Goal: Task Accomplishment & Management: Complete application form

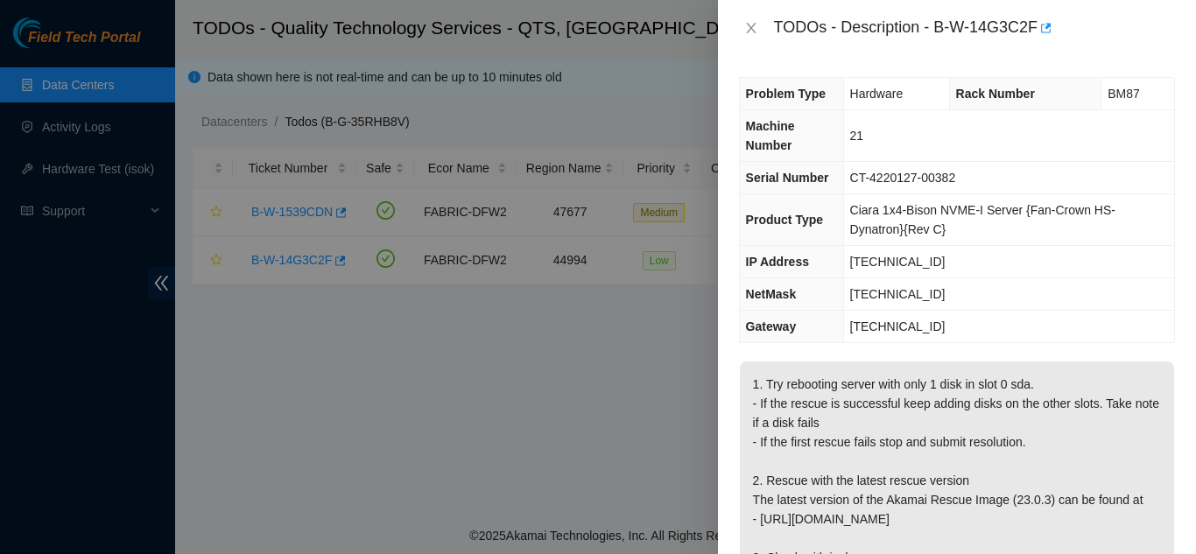
scroll to position [765, 0]
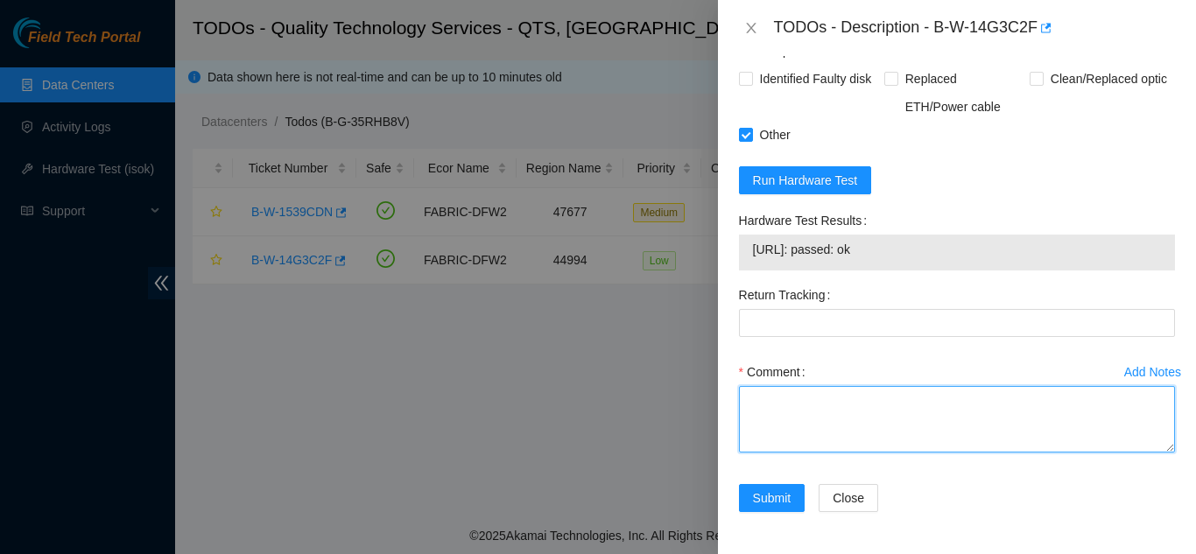
click at [795, 418] on textarea "Comment" at bounding box center [957, 419] width 436 height 67
type textarea "shut down mac"
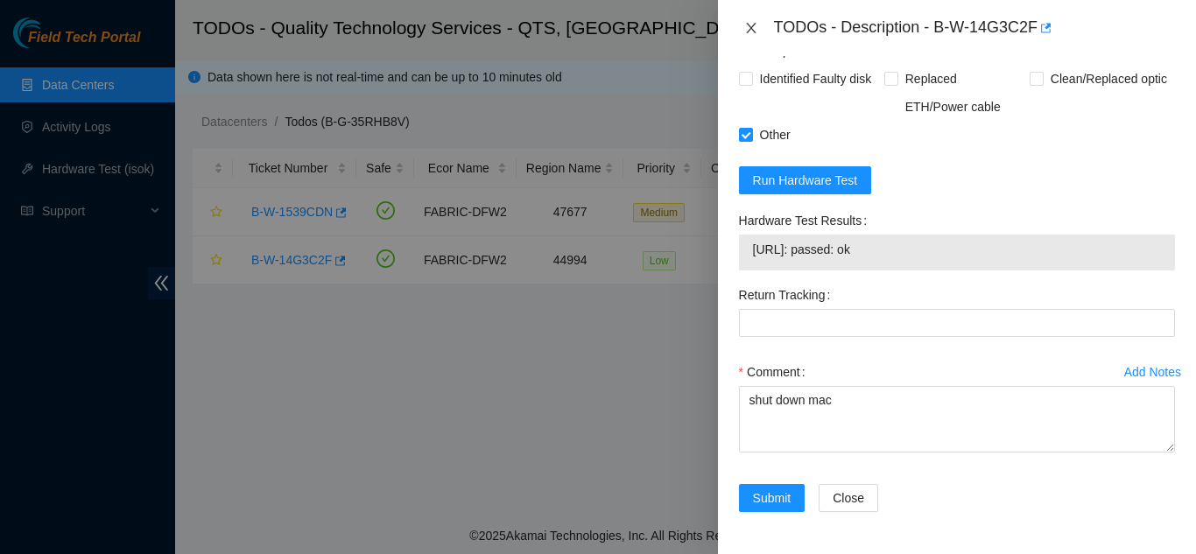
click at [749, 26] on icon "close" at bounding box center [751, 28] width 10 height 11
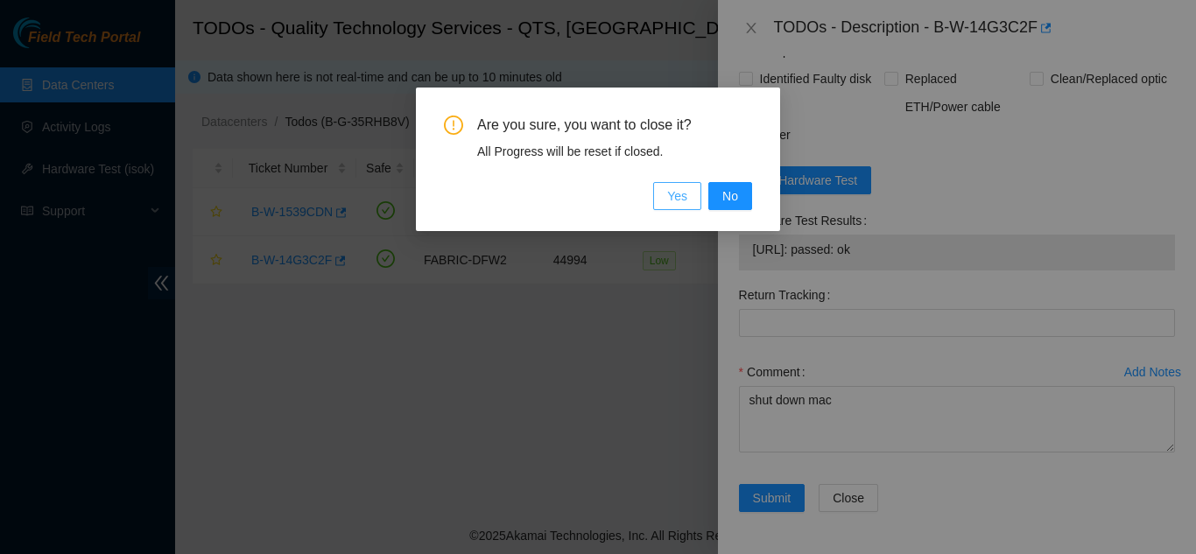
click at [671, 197] on span "Yes" at bounding box center [677, 196] width 20 height 19
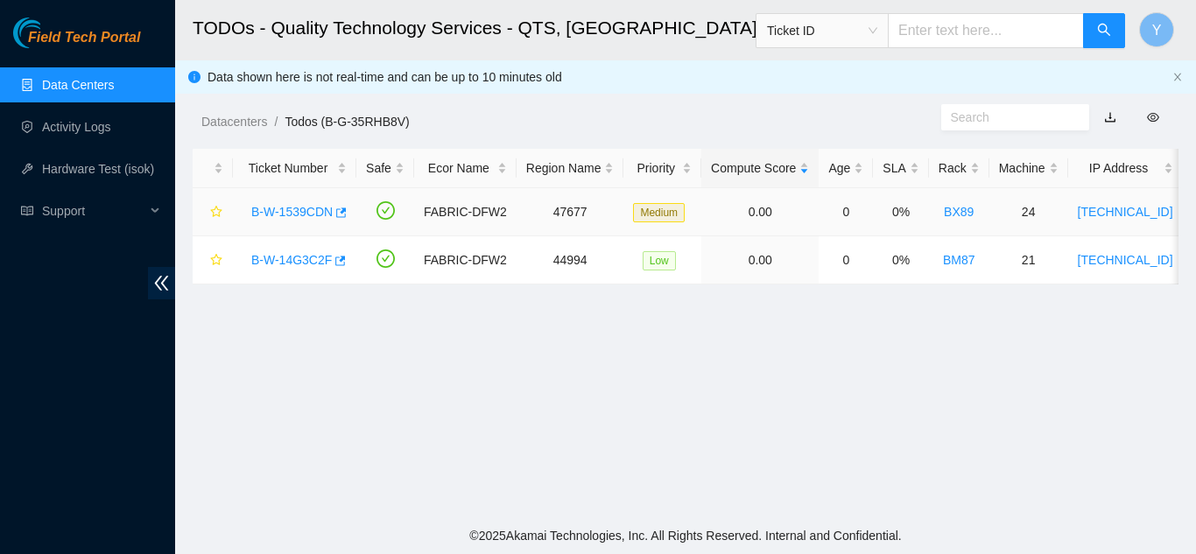
scroll to position [537, 0]
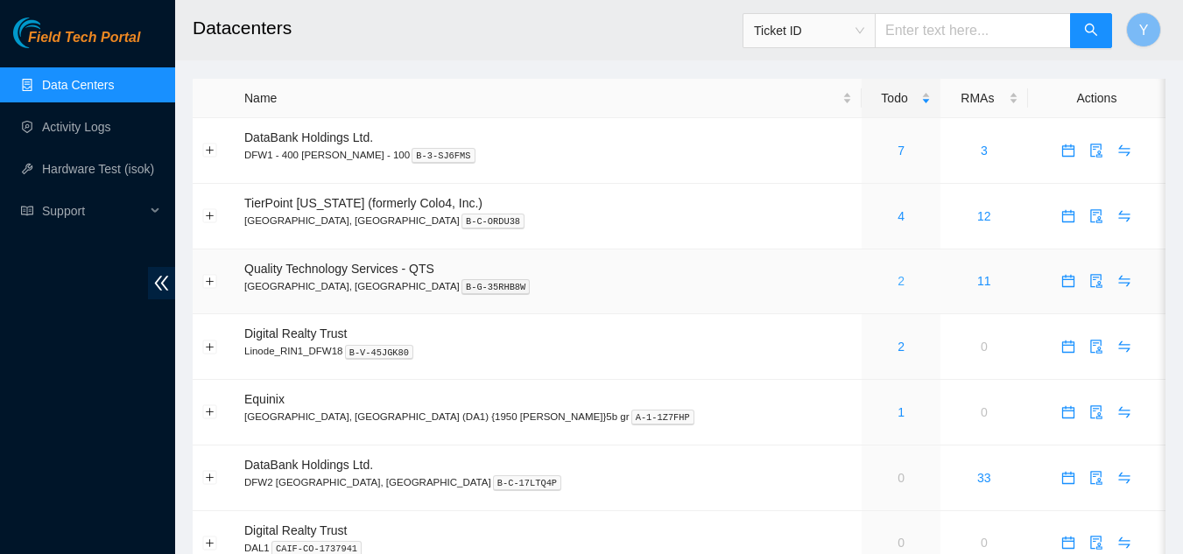
click at [898, 280] on link "2" at bounding box center [901, 281] width 7 height 14
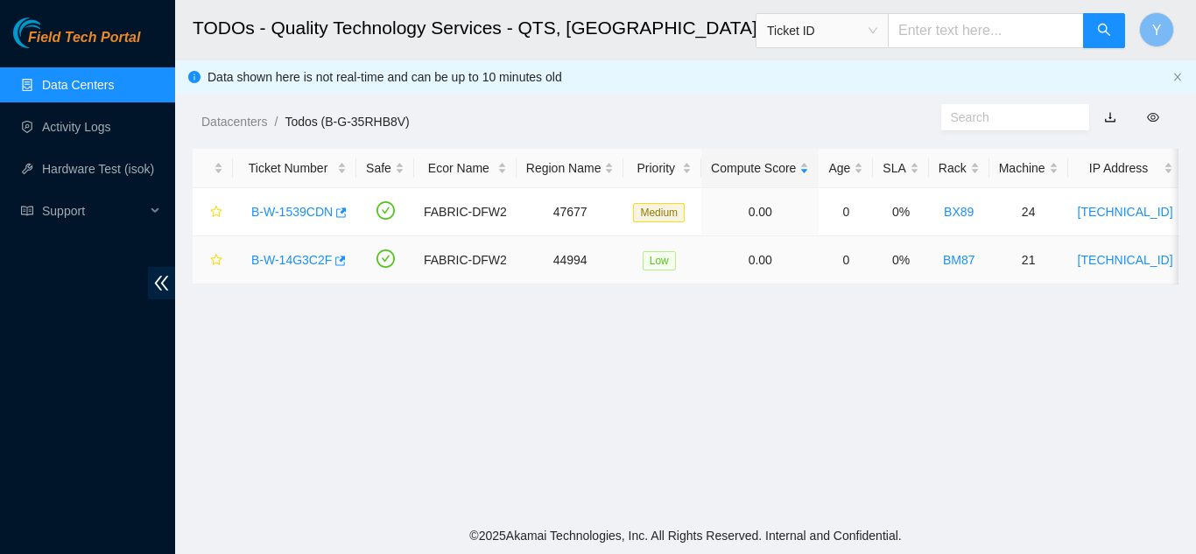
click at [279, 257] on link "B-W-14G3C2F" at bounding box center [291, 260] width 81 height 14
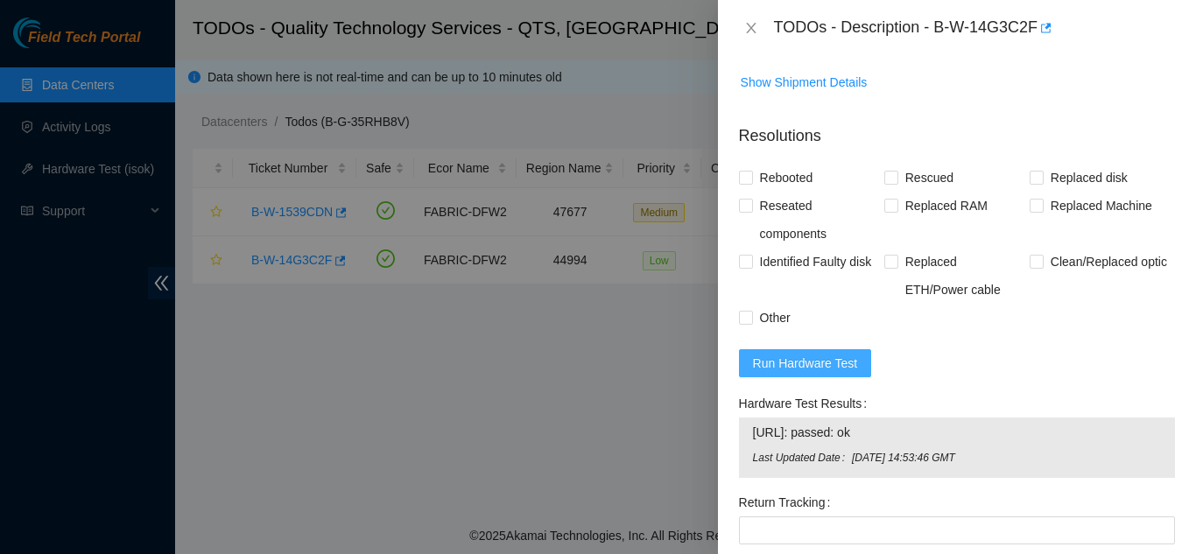
scroll to position [613, 0]
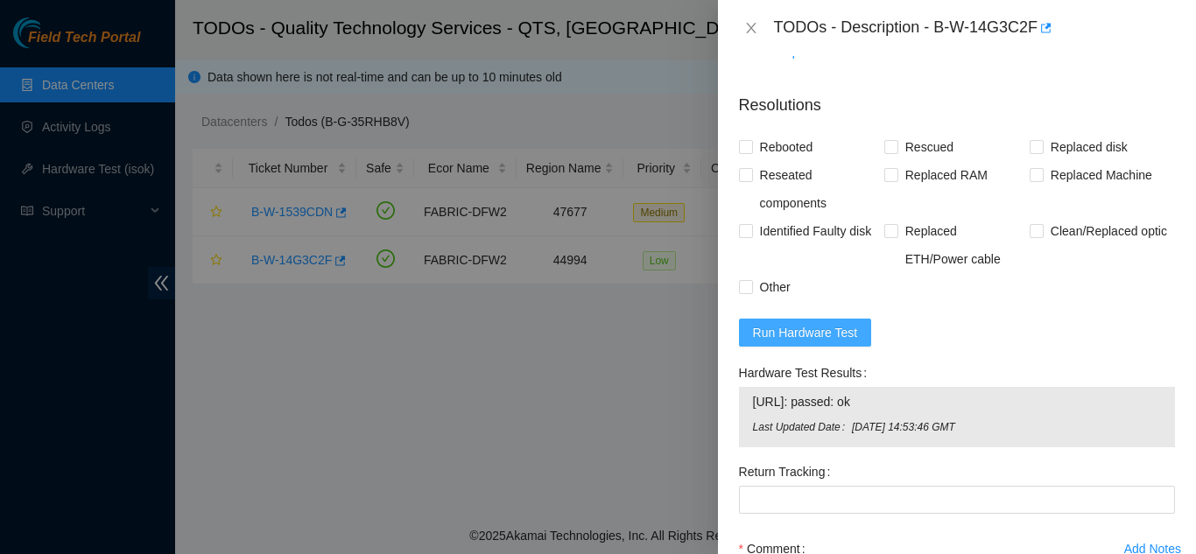
click at [816, 333] on span "Run Hardware Test" at bounding box center [805, 332] width 105 height 19
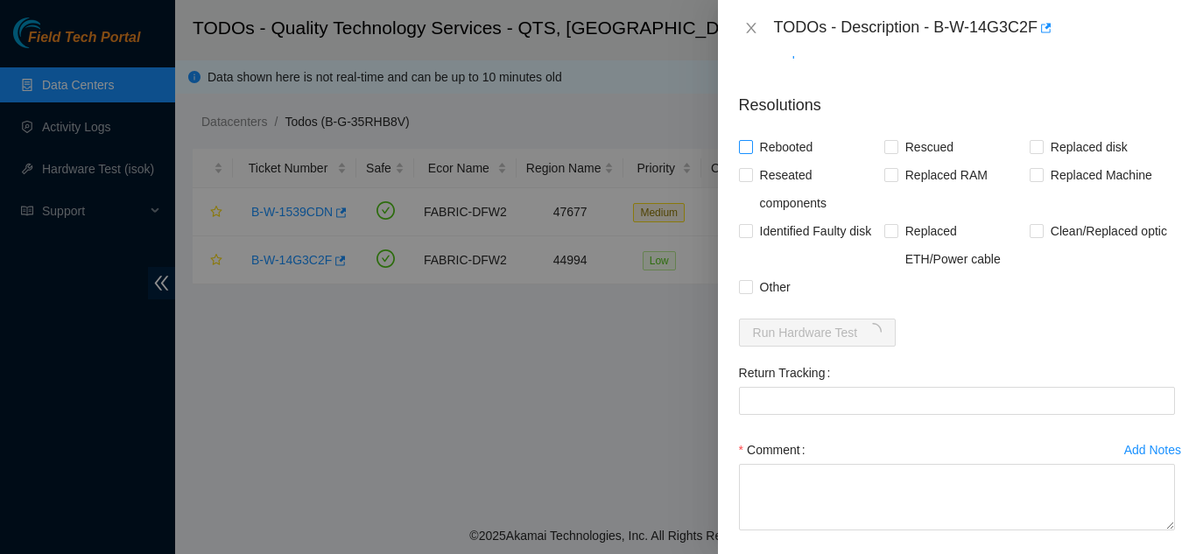
click at [743, 150] on input "Rebooted" at bounding box center [745, 146] width 12 height 12
checkbox input "true"
click at [885, 149] on input "Rescued" at bounding box center [891, 146] width 12 height 12
checkbox input "true"
click at [748, 287] on input "Other" at bounding box center [745, 286] width 12 height 12
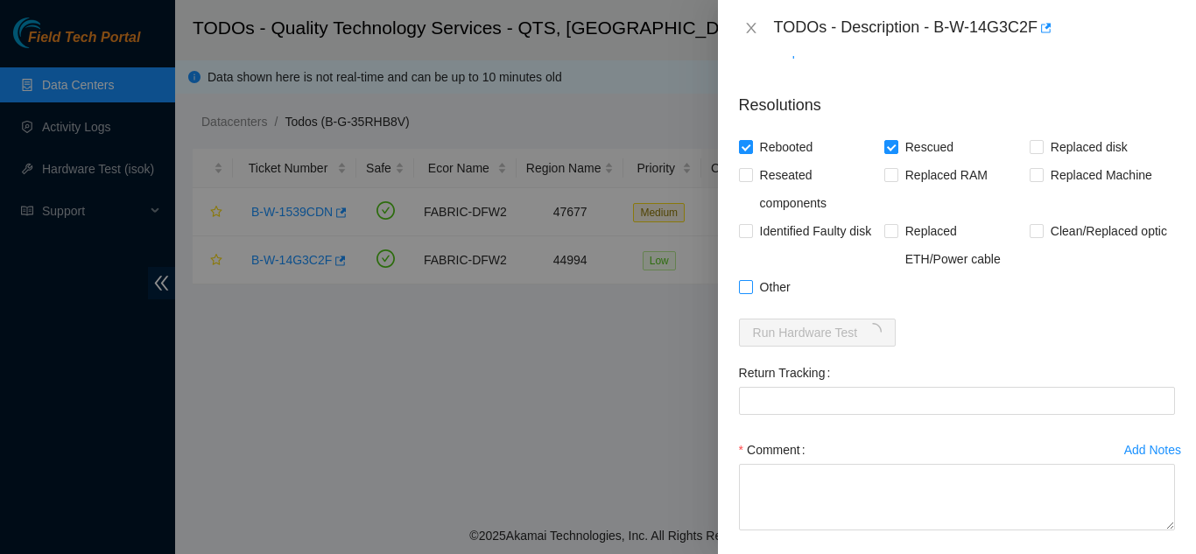
checkbox input "true"
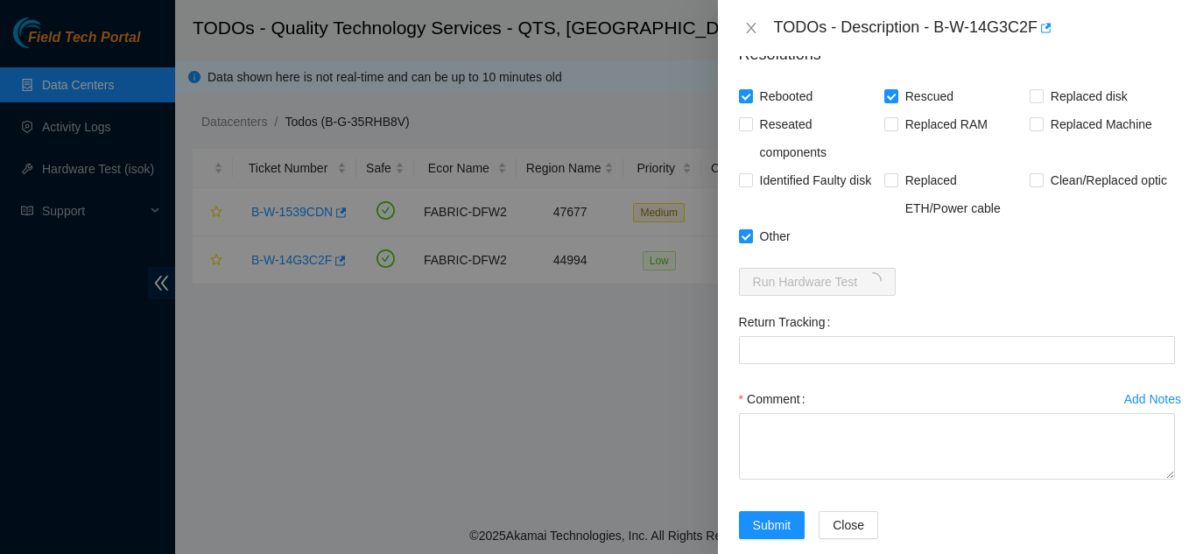
scroll to position [691, 0]
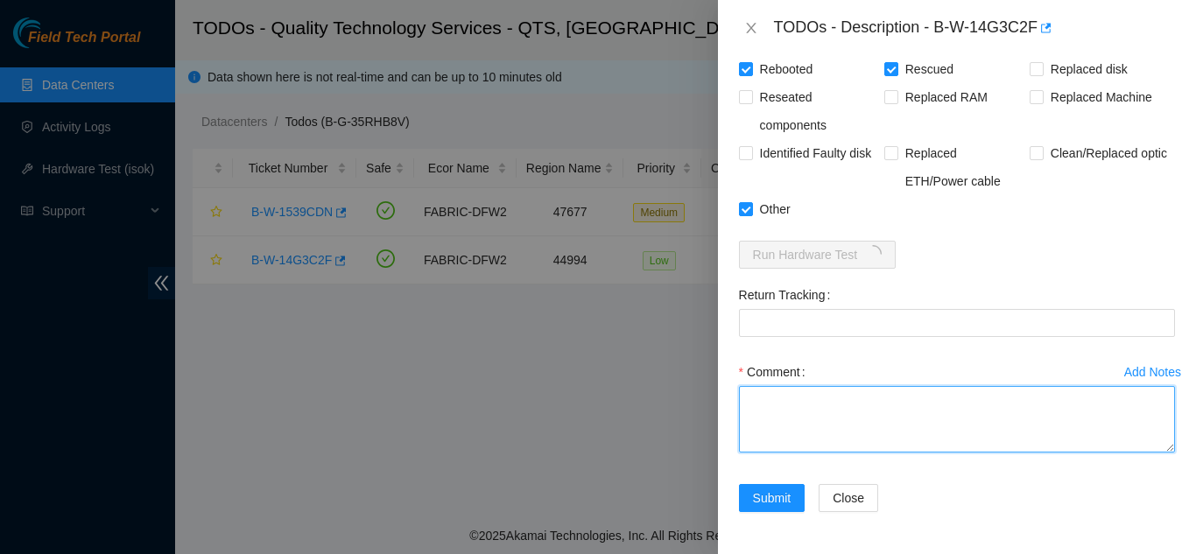
click at [772, 403] on textarea "Comment" at bounding box center [957, 419] width 436 height 67
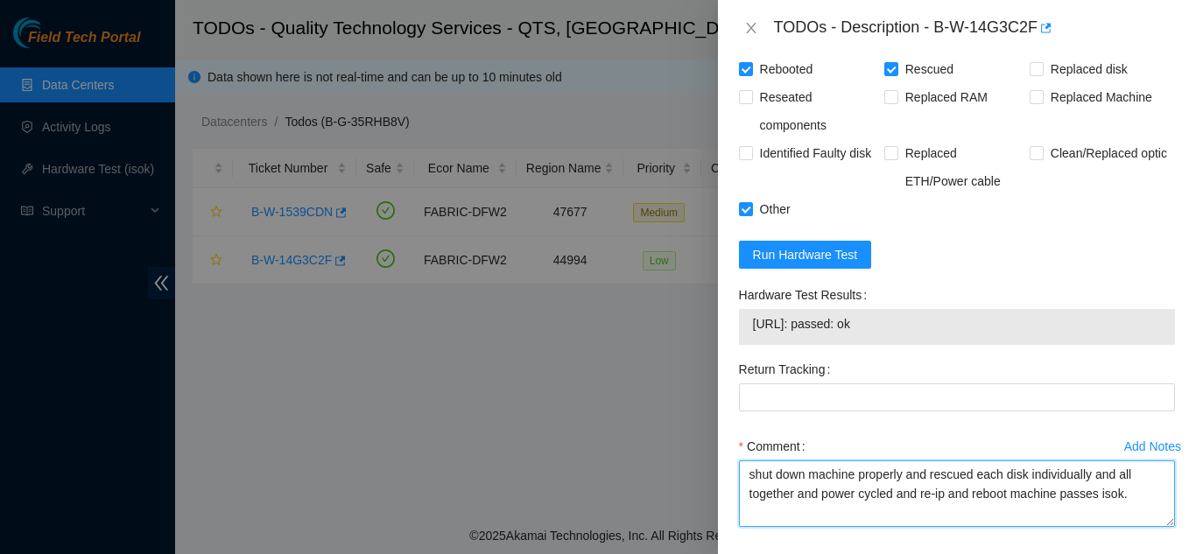
drag, startPoint x: 1127, startPoint y: 499, endPoint x: 747, endPoint y: 482, distance: 380.5
click at [747, 482] on textarea "shut down machine properly and rescued each disk individually and all together …" at bounding box center [957, 494] width 436 height 67
type textarea "shut down machine properly and rescued each disk individually and all together …"
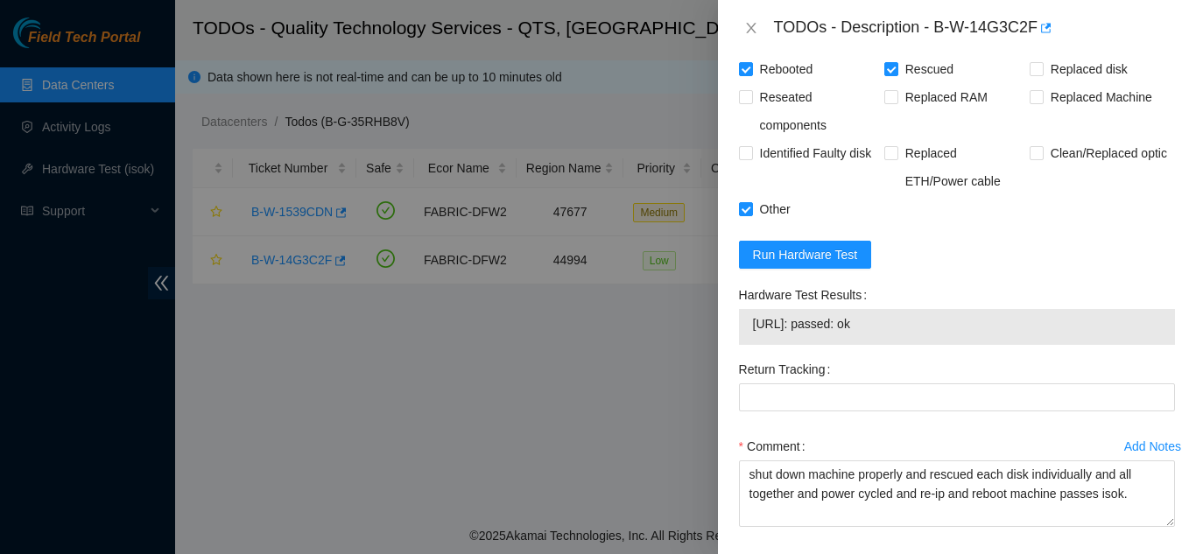
click at [878, 427] on div "Return Tracking" at bounding box center [957, 394] width 450 height 77
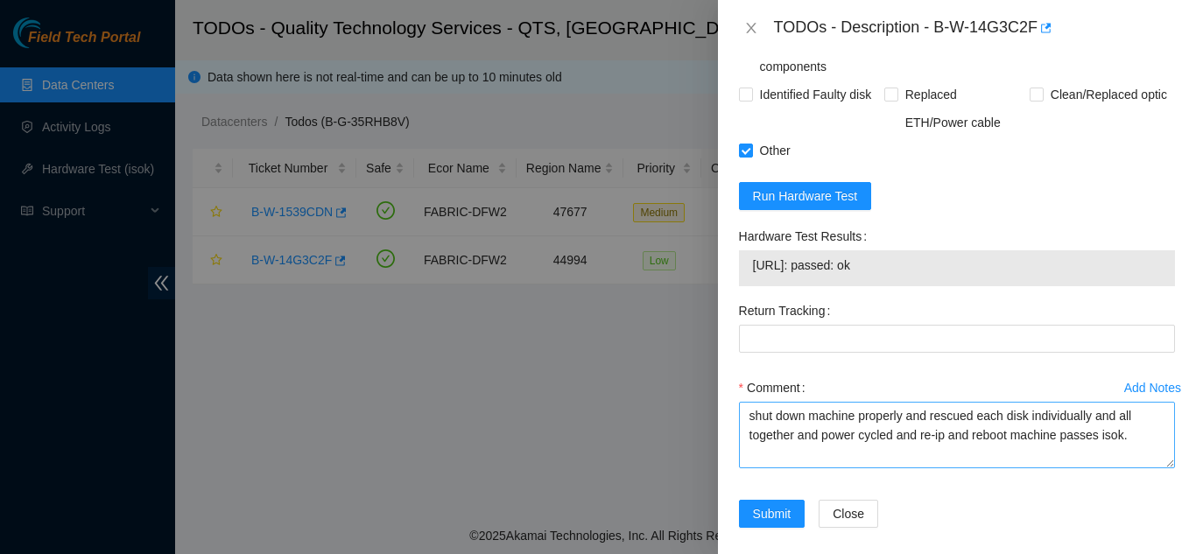
scroll to position [765, 0]
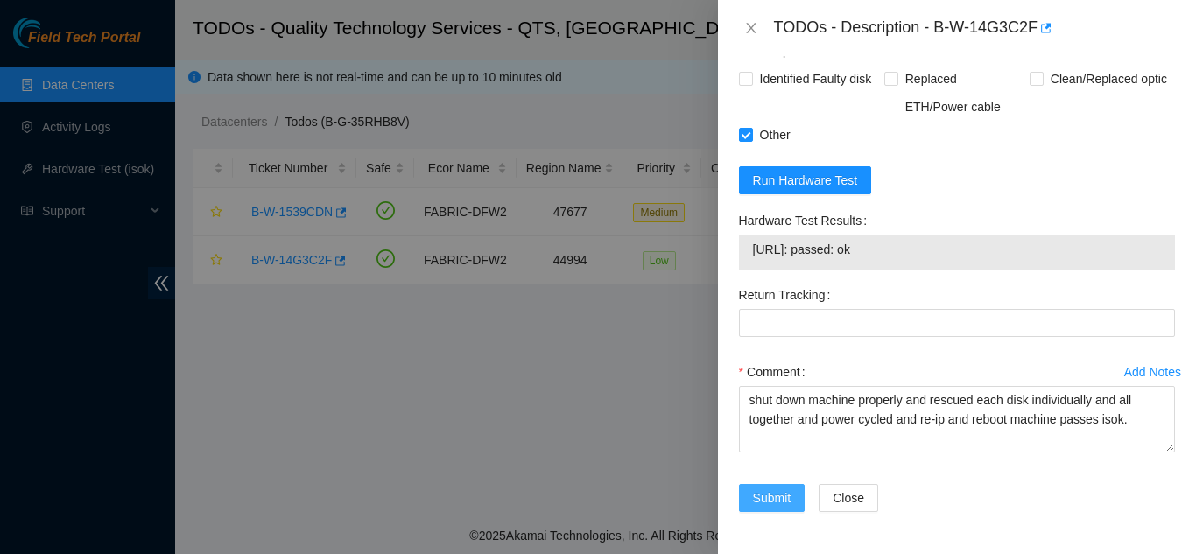
click at [768, 499] on span "Submit" at bounding box center [772, 498] width 39 height 19
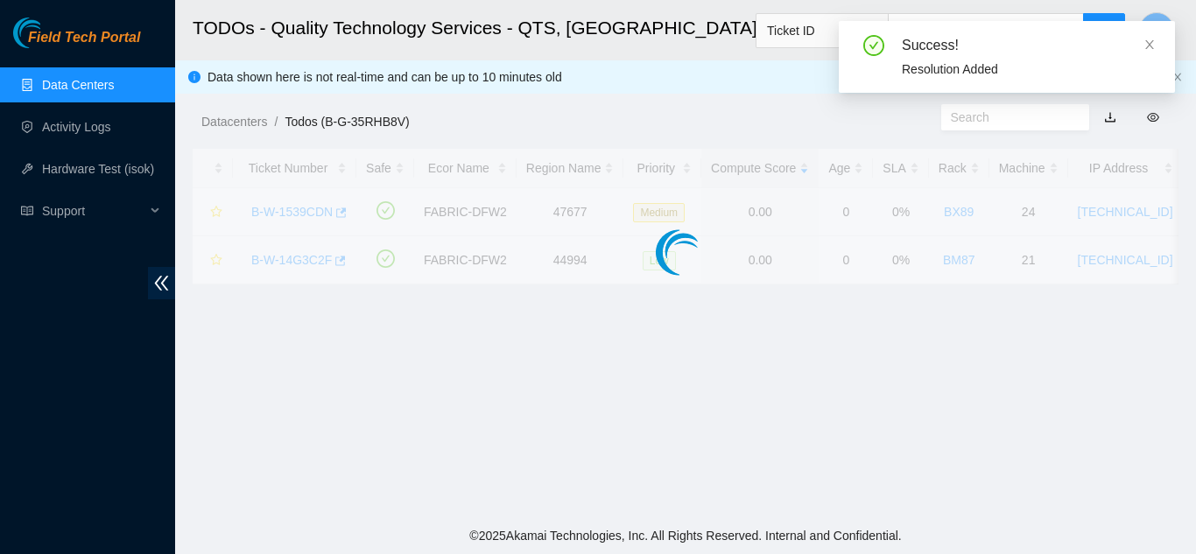
scroll to position [537, 0]
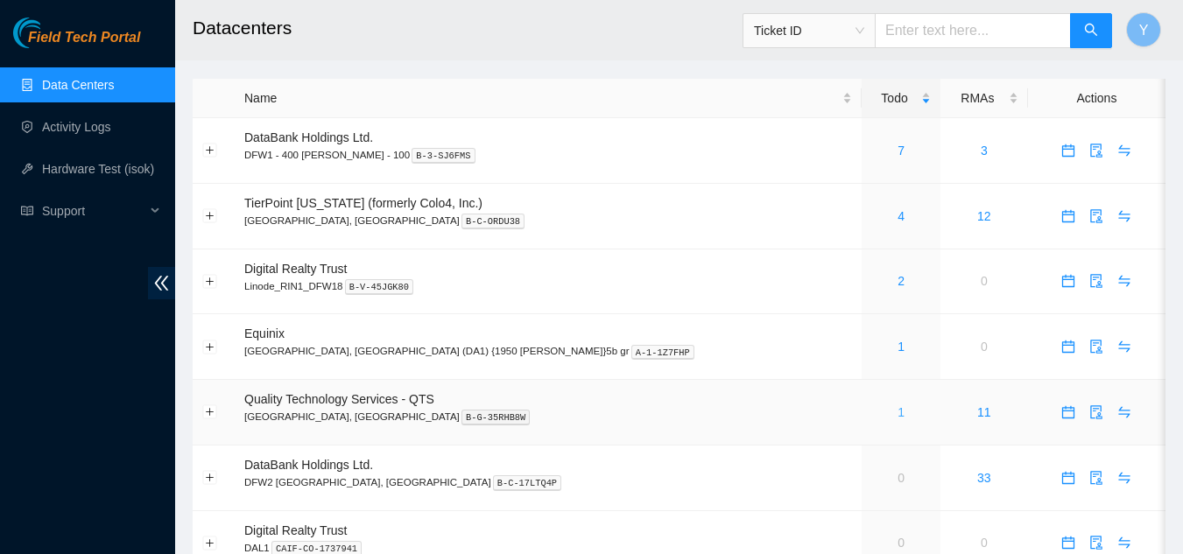
click at [898, 415] on link "1" at bounding box center [901, 413] width 7 height 14
click at [898, 212] on link "4" at bounding box center [901, 216] width 7 height 14
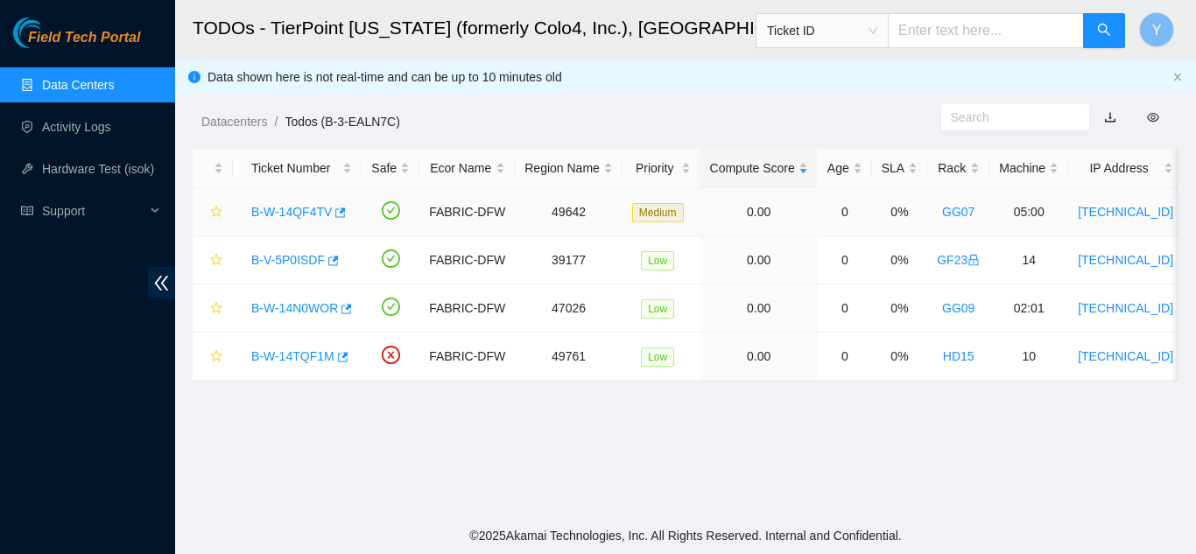
click at [297, 210] on link "B-W-14QF4TV" at bounding box center [291, 212] width 81 height 14
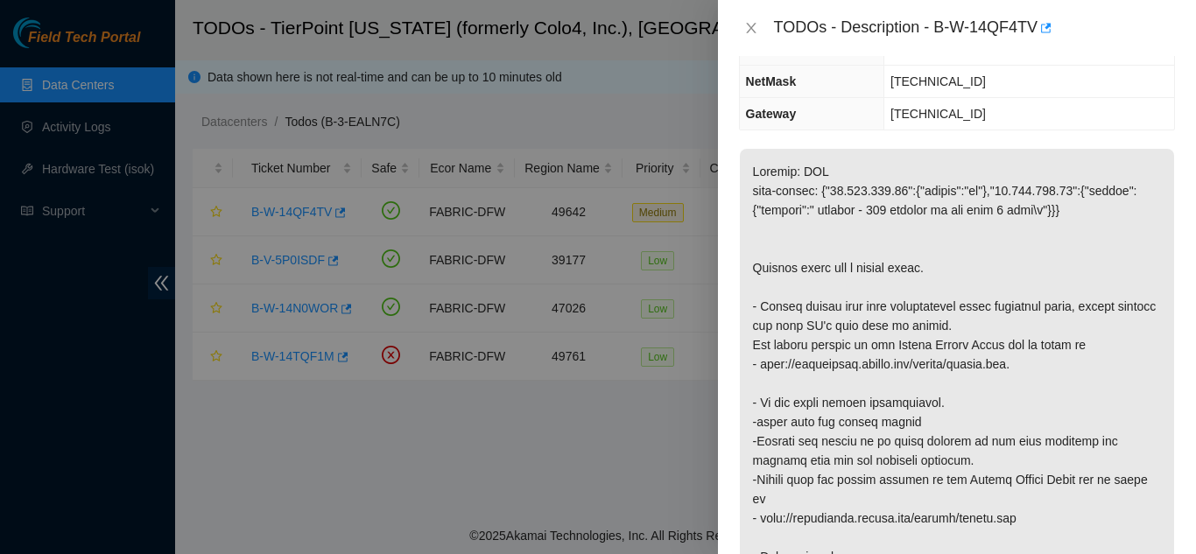
scroll to position [175, 0]
drag, startPoint x: 751, startPoint y: 24, endPoint x: 754, endPoint y: 34, distance: 10.8
click at [752, 25] on icon "close" at bounding box center [751, 28] width 14 height 14
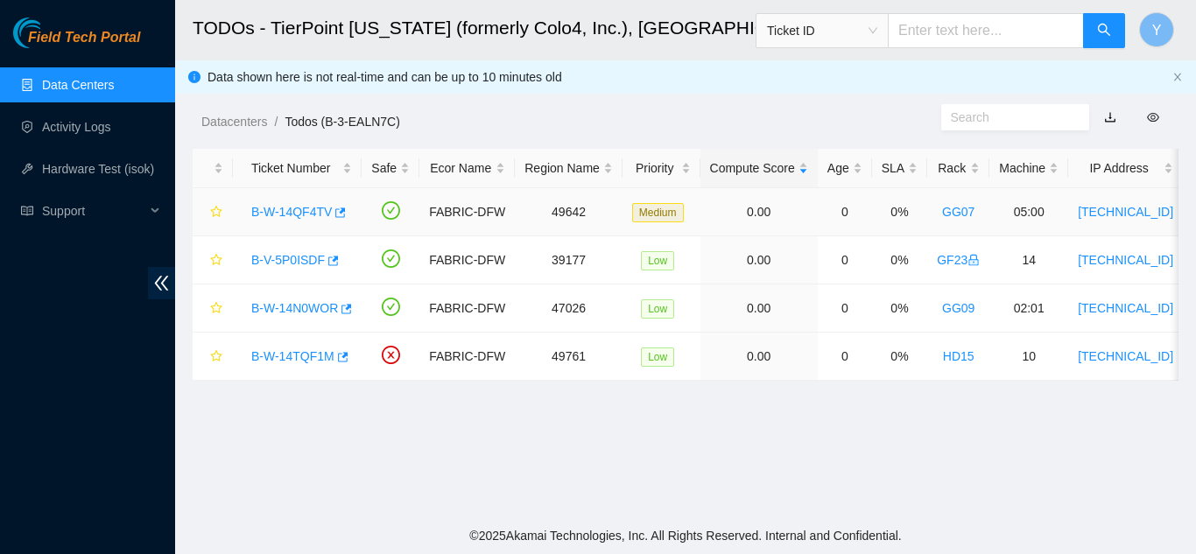
scroll to position [233, 0]
click at [286, 253] on link "B-V-5P0ISDF" at bounding box center [288, 260] width 74 height 14
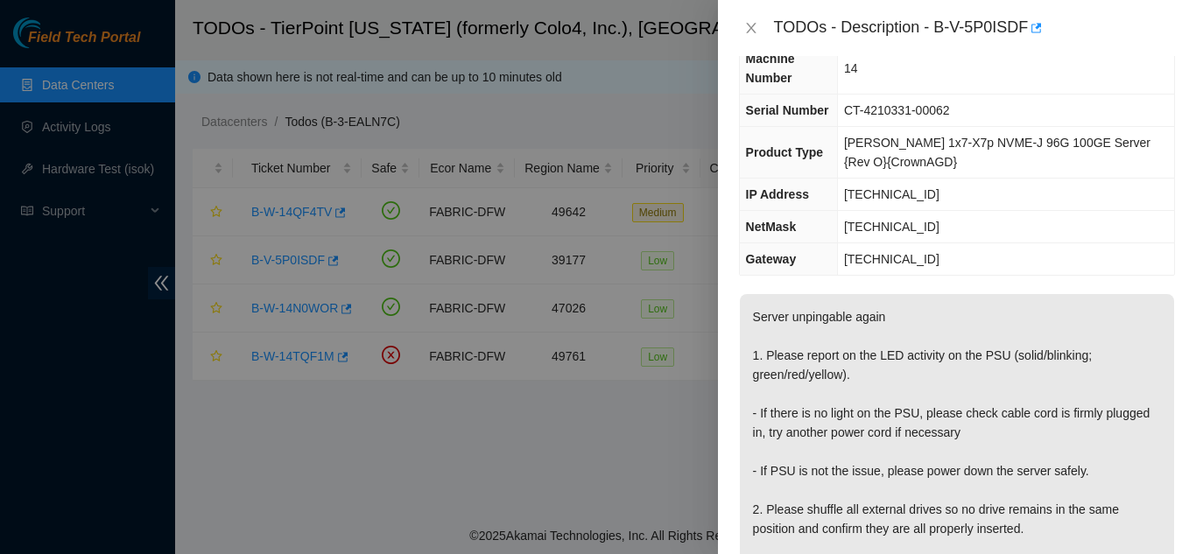
scroll to position [19, 0]
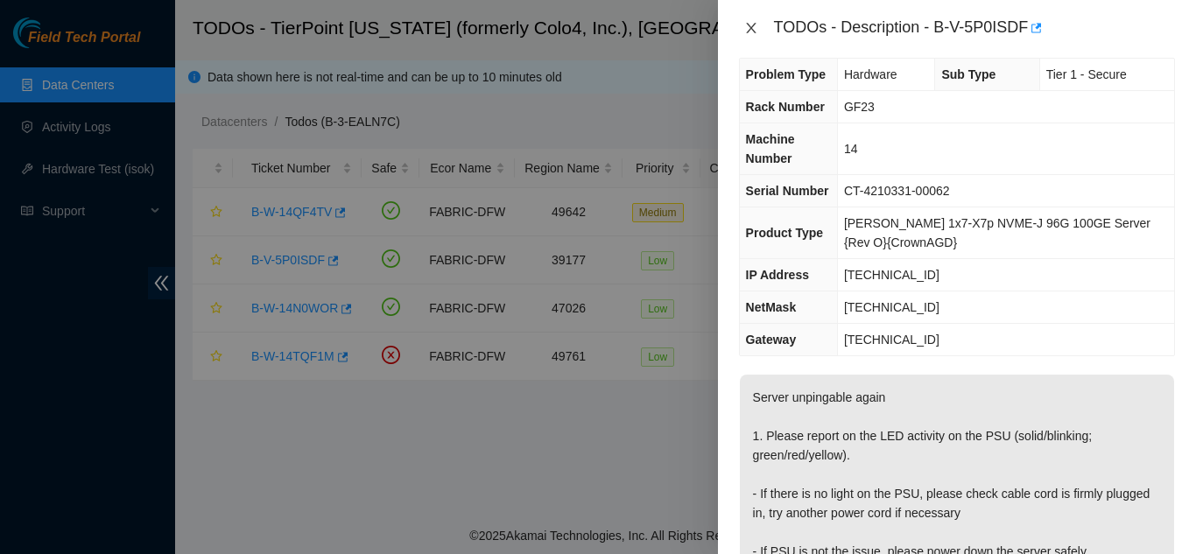
click at [751, 25] on icon "close" at bounding box center [751, 28] width 14 height 14
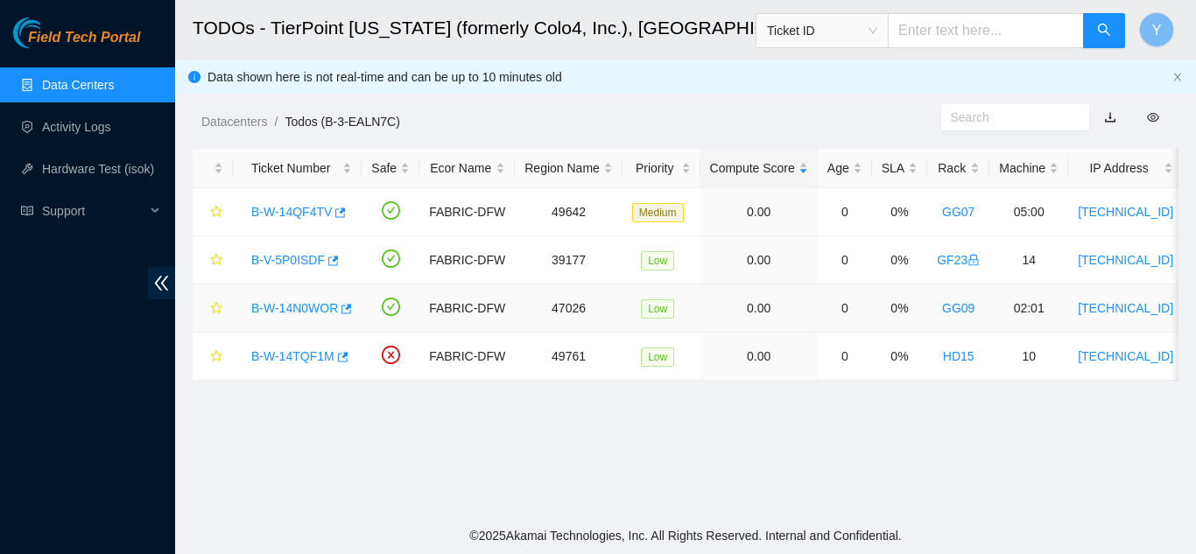
click at [292, 306] on link "B-W-14N0WOR" at bounding box center [294, 308] width 87 height 14
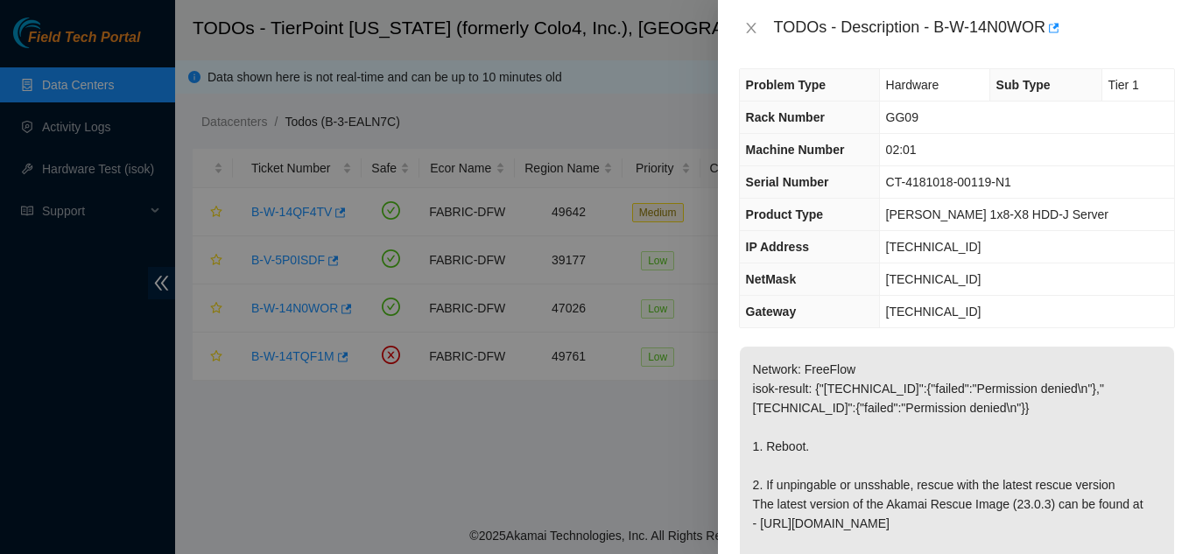
scroll to position [0, 0]
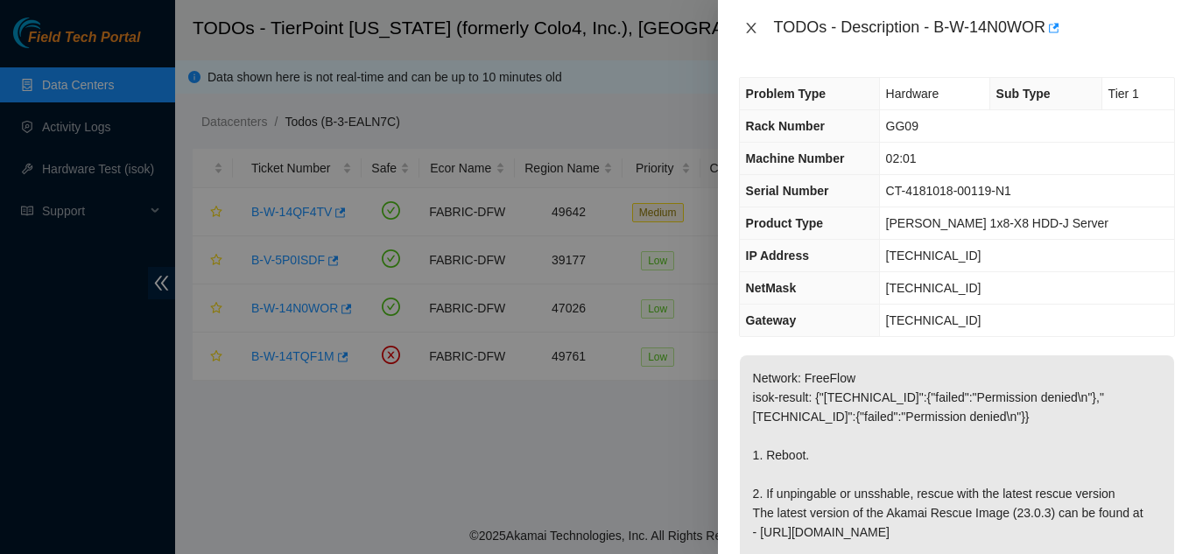
click at [755, 33] on icon "close" at bounding box center [751, 28] width 14 height 14
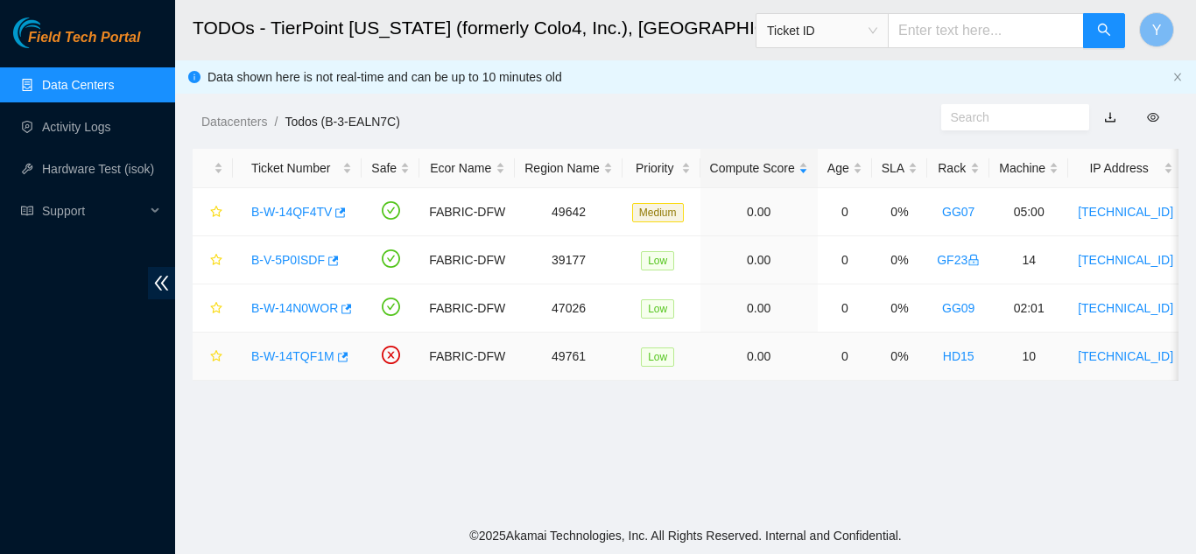
click at [315, 357] on link "B-W-14TQF1M" at bounding box center [292, 356] width 83 height 14
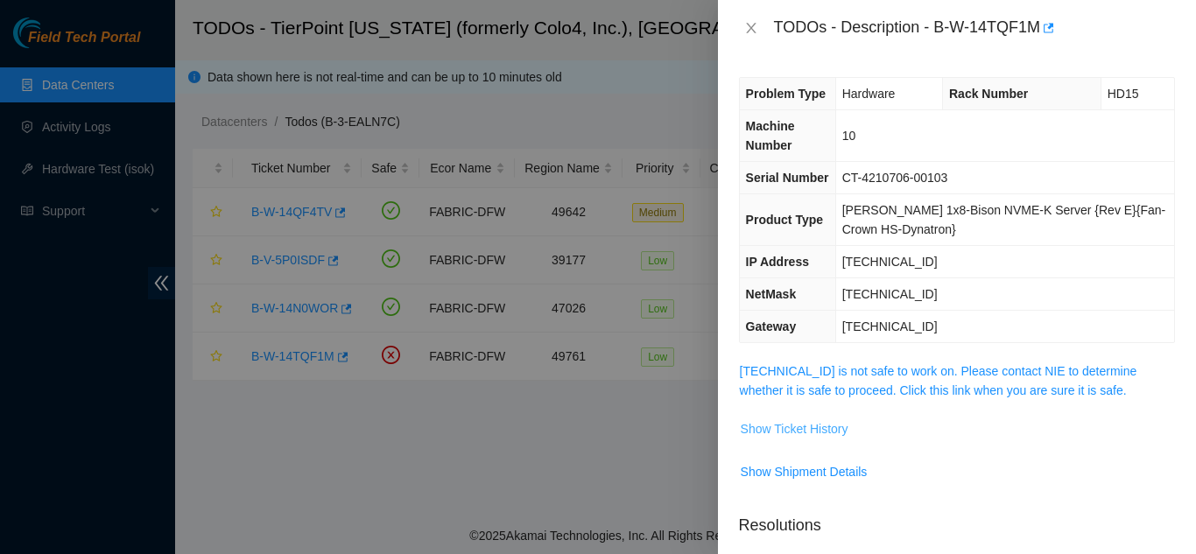
click at [826, 430] on span "Show Ticket History" at bounding box center [795, 429] width 108 height 19
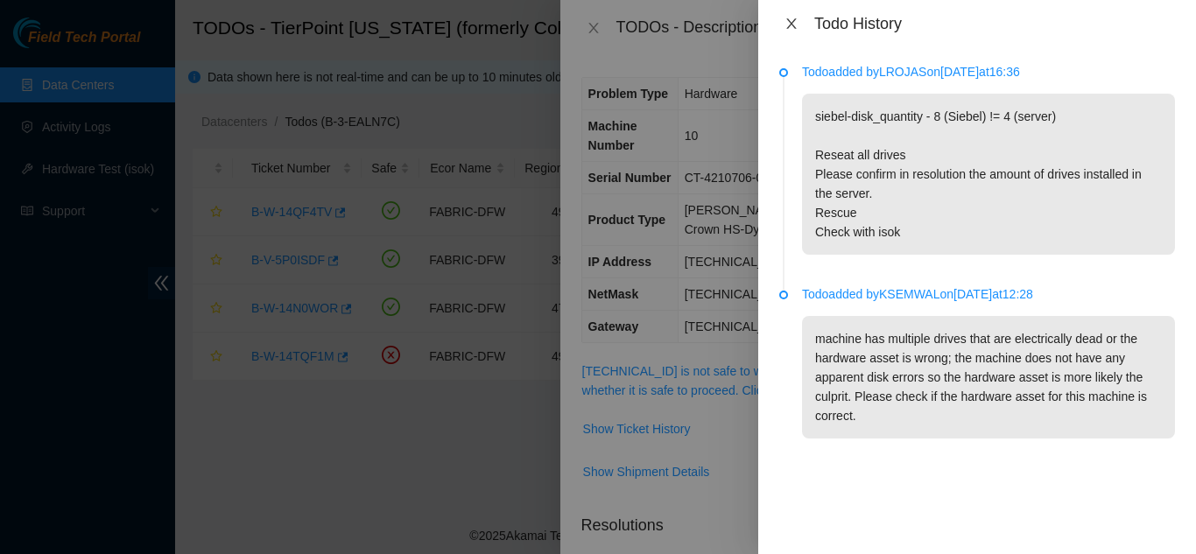
drag, startPoint x: 784, startPoint y: 17, endPoint x: 790, endPoint y: 24, distance: 9.3
click at [789, 22] on button "Close" at bounding box center [792, 24] width 25 height 17
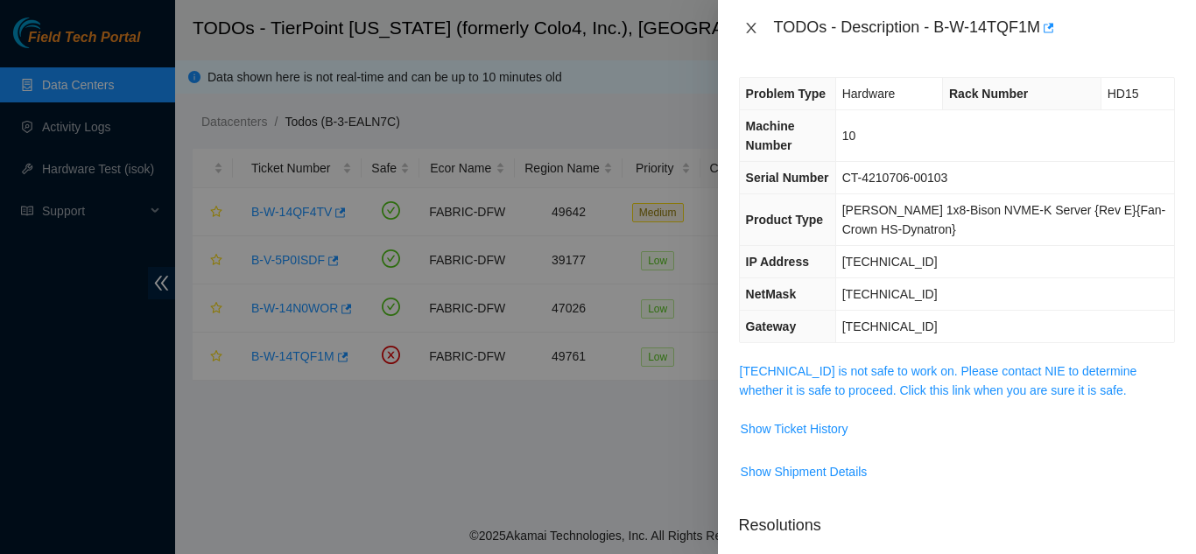
click at [746, 27] on icon "close" at bounding box center [751, 28] width 14 height 14
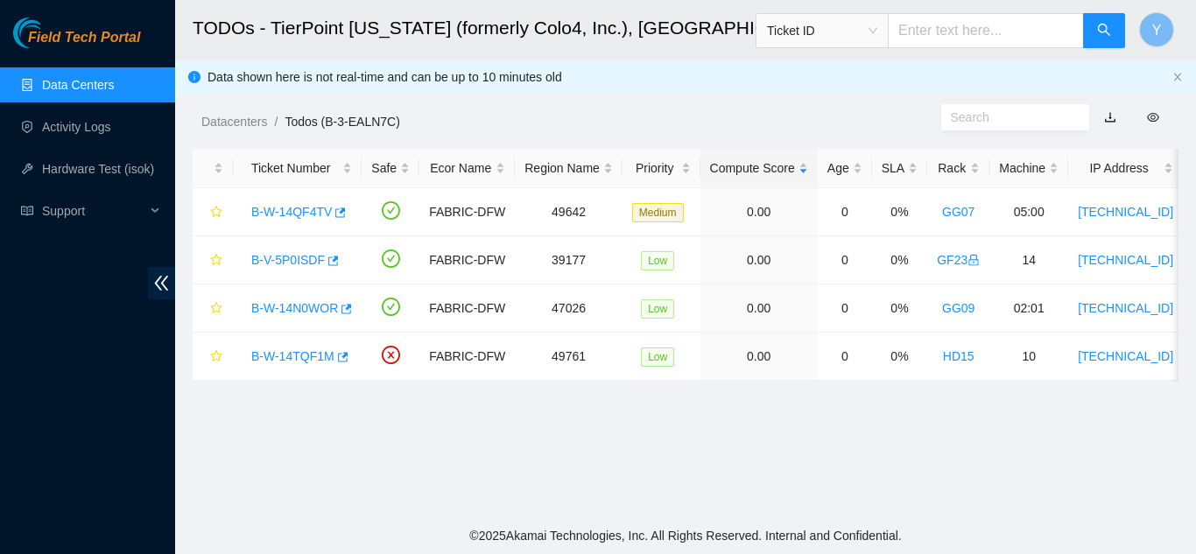
click at [88, 88] on link "Data Centers" at bounding box center [78, 85] width 72 height 14
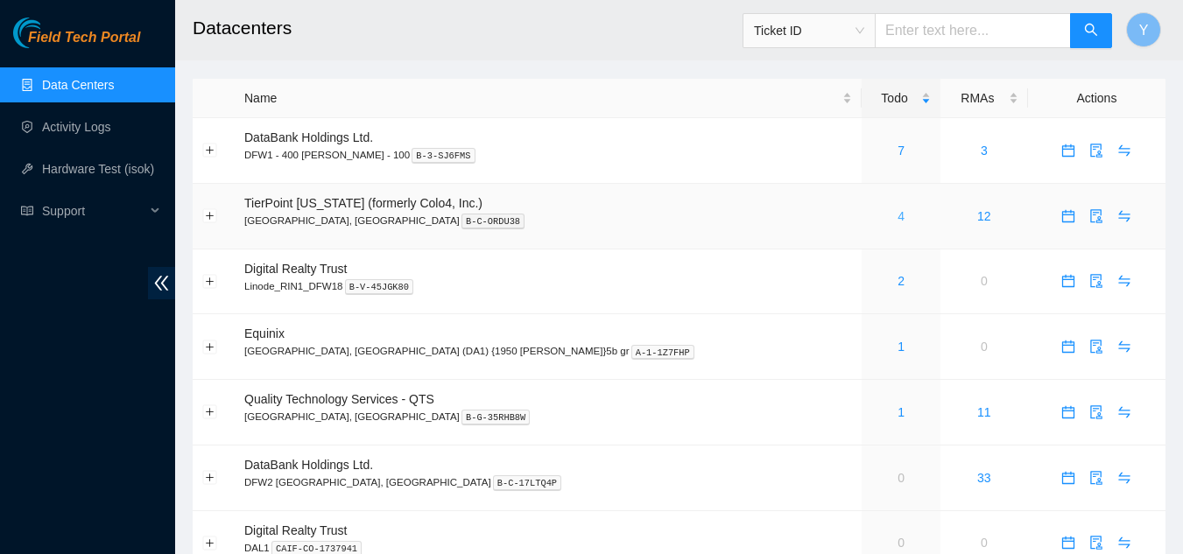
click at [898, 221] on link "4" at bounding box center [901, 216] width 7 height 14
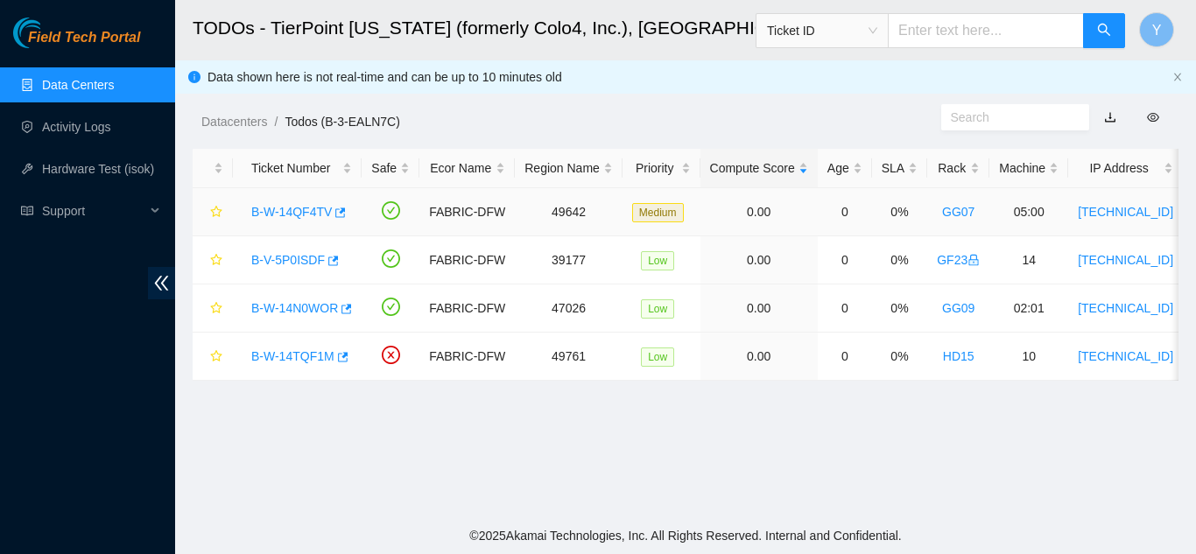
click at [292, 214] on link "B-W-14QF4TV" at bounding box center [291, 212] width 81 height 14
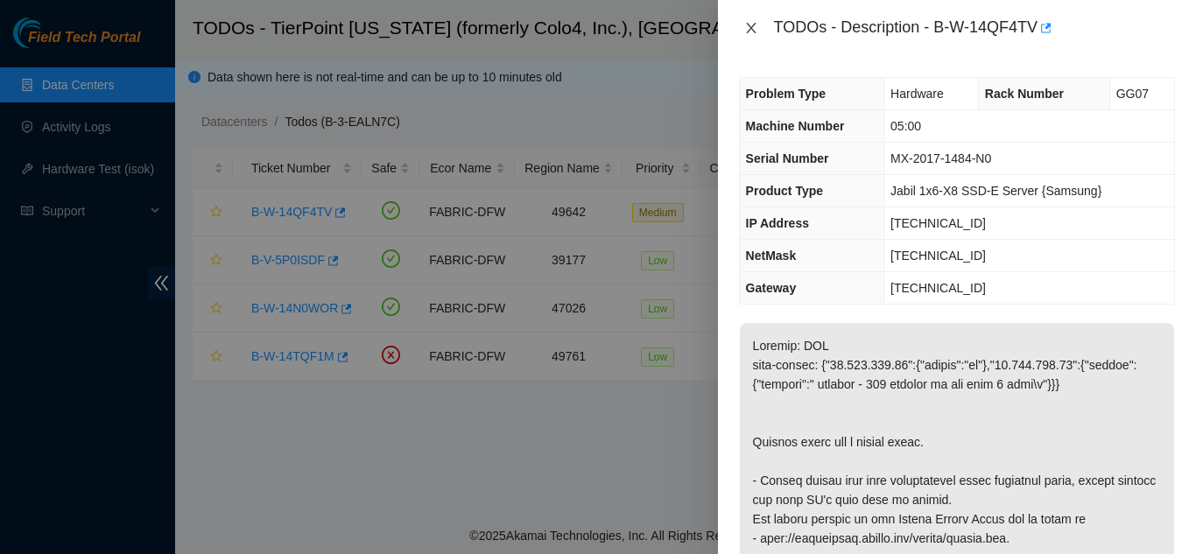
click at [748, 28] on icon "close" at bounding box center [751, 28] width 14 height 14
